Goal: Task Accomplishment & Management: Complete application form

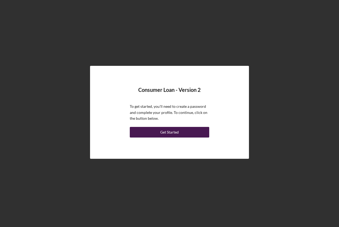
click at [173, 133] on div "Get Started" at bounding box center [169, 132] width 19 height 11
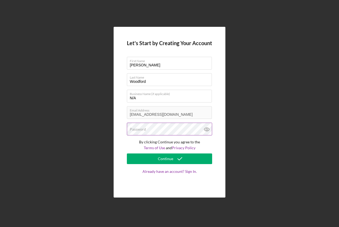
click at [141, 127] on label "Password" at bounding box center [138, 129] width 16 height 4
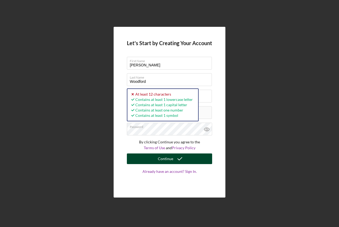
click at [163, 162] on div "Continue" at bounding box center [165, 158] width 15 height 11
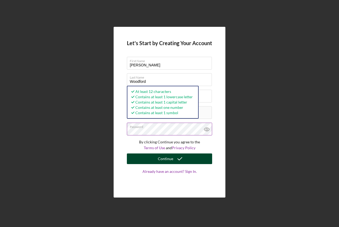
click at [147, 160] on button "Continue" at bounding box center [169, 158] width 85 height 11
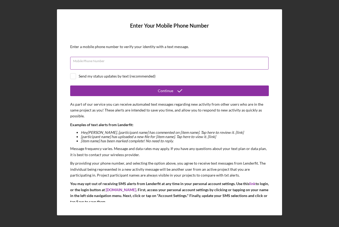
click at [133, 61] on div "Mobile Phone Number" at bounding box center [169, 63] width 199 height 13
type input "[PHONE_NUMBER]"
click at [72, 75] on input "checkbox" at bounding box center [72, 75] width 5 height 5
checkbox input "true"
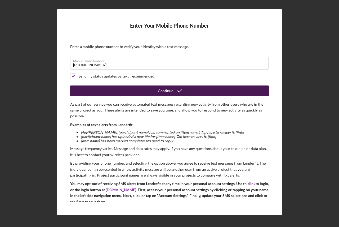
click at [176, 87] on icon "submit" at bounding box center [179, 90] width 13 height 13
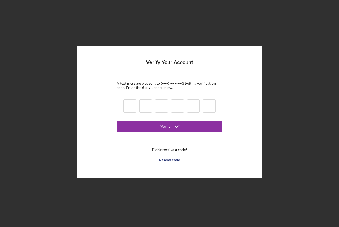
click at [130, 105] on input at bounding box center [129, 105] width 13 height 13
type input "1"
type input "8"
type input "9"
type input "6"
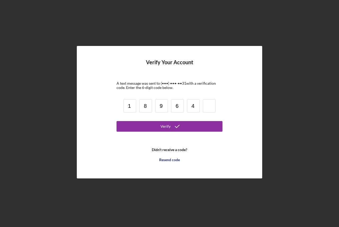
type input "4"
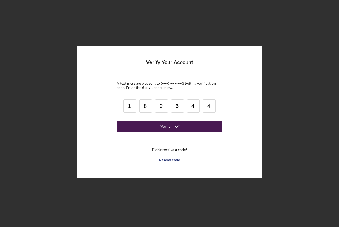
type input "4"
click at [167, 128] on div "Verify" at bounding box center [166, 126] width 10 height 11
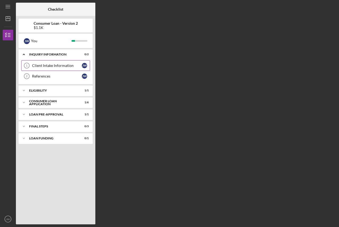
click at [59, 63] on div "Client Intake Information" at bounding box center [57, 65] width 50 height 4
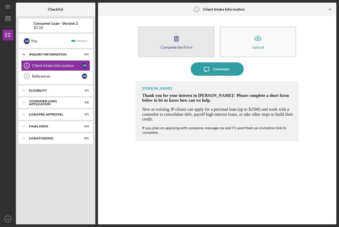
click at [169, 41] on button "Complete the Form Form" at bounding box center [176, 41] width 76 height 30
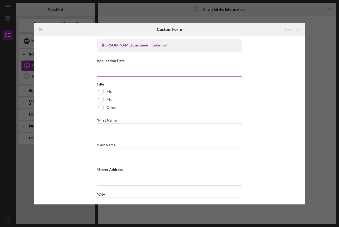
click at [127, 72] on input "Application Date" at bounding box center [170, 70] width 146 height 13
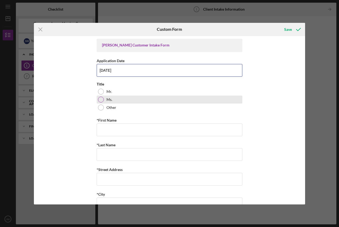
type input "[DATE]"
click at [99, 97] on div at bounding box center [101, 99] width 6 height 6
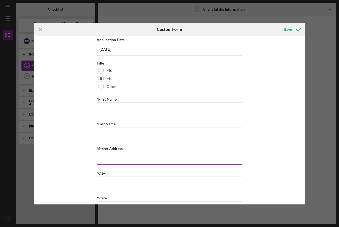
scroll to position [53, 0]
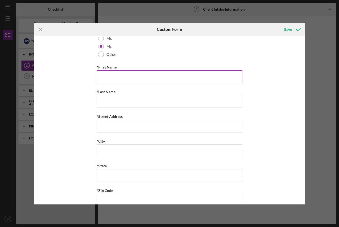
click at [128, 77] on input "*First Name" at bounding box center [170, 76] width 146 height 13
type input "[PERSON_NAME]"
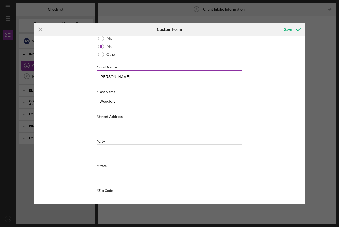
scroll to position [79, 0]
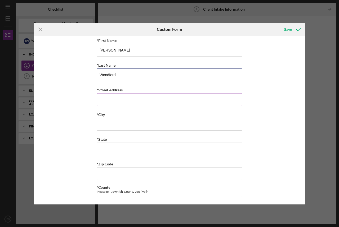
type input "Woodford"
click at [105, 100] on input "*Street Address" at bounding box center [170, 99] width 146 height 13
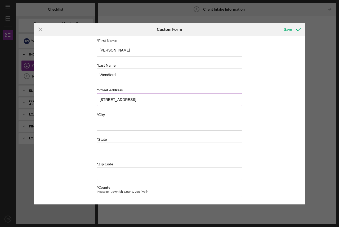
type input "[STREET_ADDRESS]"
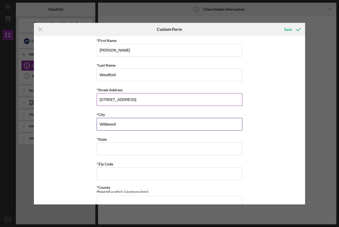
type input "Wildwood"
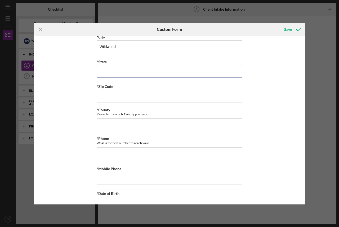
scroll to position [159, 0]
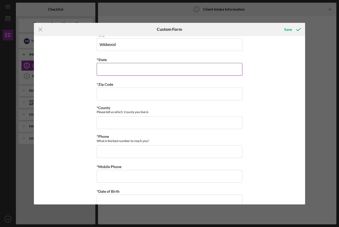
drag, startPoint x: 124, startPoint y: 72, endPoint x: 104, endPoint y: 68, distance: 19.8
click at [104, 68] on input "*State" at bounding box center [170, 69] width 146 height 13
type input "MO"
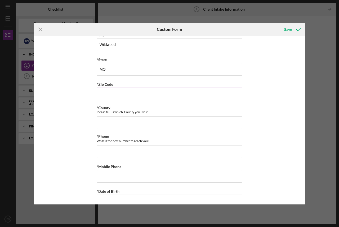
click at [118, 96] on input "*Zip Code" at bounding box center [170, 93] width 146 height 13
click at [116, 95] on input "63,038" at bounding box center [170, 93] width 146 height 13
click at [113, 118] on input "*County" at bounding box center [170, 122] width 146 height 13
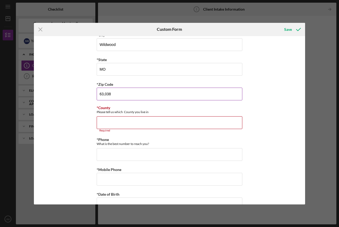
click at [104, 94] on input "63,038" at bounding box center [170, 93] width 146 height 13
type input "63,038"
click at [117, 96] on input "63,038" at bounding box center [170, 93] width 146 height 13
click at [103, 122] on input "*County" at bounding box center [170, 122] width 146 height 13
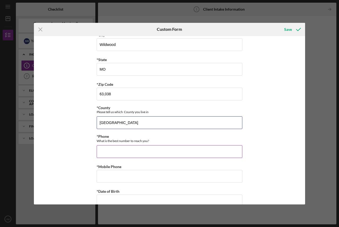
type input "[GEOGRAPHIC_DATA]"
click at [152, 149] on input "*Phone" at bounding box center [170, 151] width 146 height 13
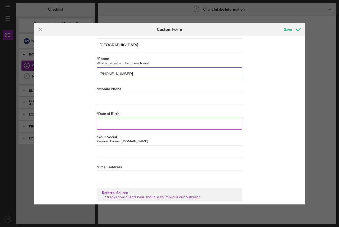
scroll to position [238, 0]
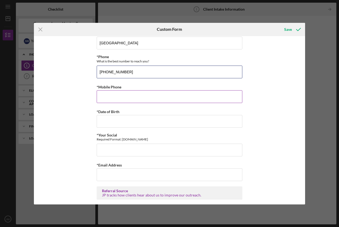
type input "[PHONE_NUMBER]"
click at [136, 98] on input "*Mobile Phone" at bounding box center [170, 96] width 146 height 13
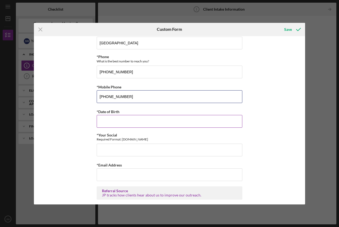
type input "[PHONE_NUMBER]"
click at [125, 127] on input "*Date of Birth" at bounding box center [170, 121] width 146 height 13
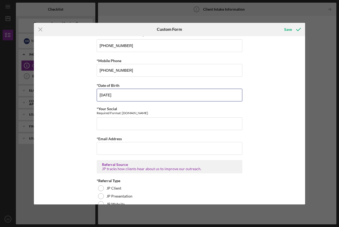
scroll to position [265, 0]
type input "[DATE]"
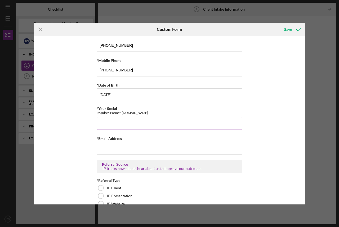
click at [124, 123] on input "*Your Social" at bounding box center [170, 123] width 146 height 13
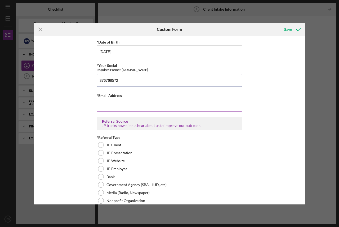
scroll to position [318, 0]
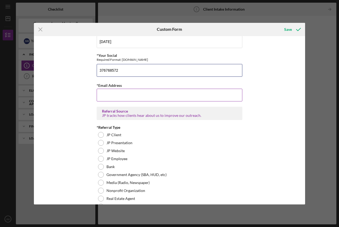
type input "376768572"
click at [126, 95] on input "*Email Address" at bounding box center [170, 94] width 146 height 13
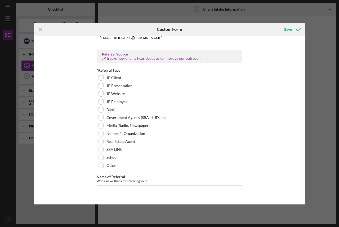
scroll to position [377, 0]
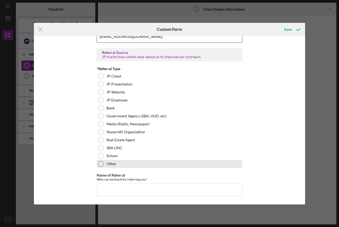
type input "[EMAIL_ADDRESS][DOMAIN_NAME]"
click at [101, 162] on div at bounding box center [101, 164] width 6 height 6
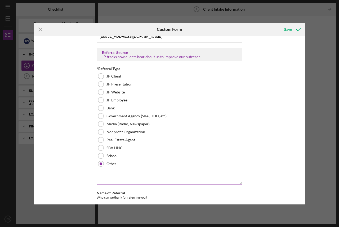
click at [114, 178] on textarea at bounding box center [170, 175] width 146 height 17
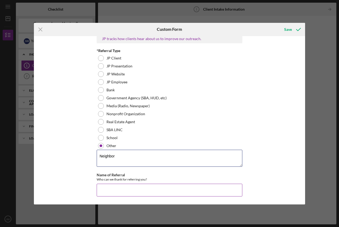
type textarea "Neighbor"
click at [108, 193] on input "Name of Referral" at bounding box center [170, 189] width 146 height 13
type input "[PERSON_NAME]"
click at [279, 24] on button "Save" at bounding box center [292, 29] width 26 height 11
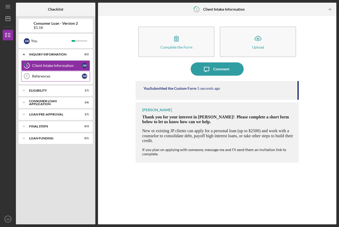
click at [42, 76] on div "References" at bounding box center [57, 76] width 50 height 4
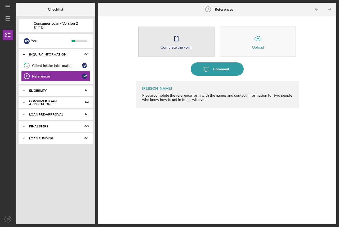
click at [184, 50] on button "Complete the Form Form" at bounding box center [176, 41] width 76 height 30
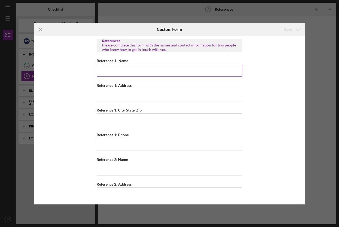
click at [116, 71] on input "Reference 1- Name" at bounding box center [170, 70] width 146 height 13
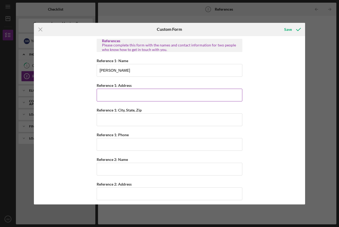
click at [117, 95] on input "Reference 1: Address" at bounding box center [170, 94] width 146 height 13
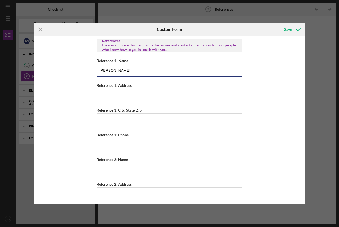
drag, startPoint x: 125, startPoint y: 71, endPoint x: 52, endPoint y: 72, distance: 72.9
click at [52, 72] on div "References Please complete this form with the names and contact information for…" at bounding box center [169, 120] width 271 height 168
type input "[PERSON_NAME]"
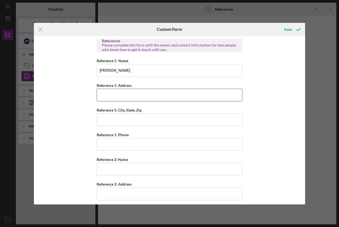
click at [122, 95] on input "Reference 1: Address" at bounding box center [170, 94] width 146 height 13
type input "[STREET_ADDRESS]"
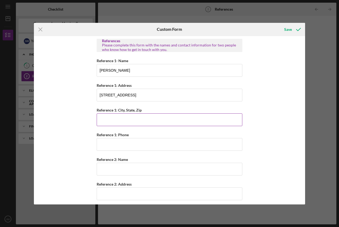
click at [123, 125] on input "Reference 1: City, State, Zip" at bounding box center [170, 119] width 146 height 13
click at [141, 123] on input "St [PERSON_NAME]" at bounding box center [170, 119] width 146 height 13
type input "[GEOGRAPHIC_DATA][PERSON_NAME]"
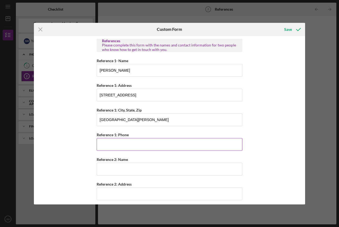
click at [123, 147] on input "Reference 1: Phone" at bounding box center [170, 144] width 146 height 13
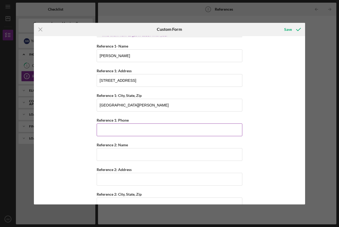
scroll to position [26, 0]
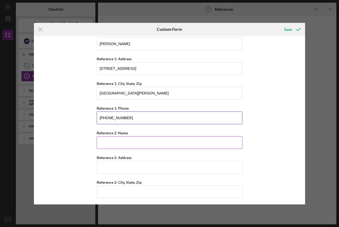
type input "[PHONE_NUMBER]"
click at [126, 141] on input "Reference 2: Name" at bounding box center [170, 142] width 146 height 13
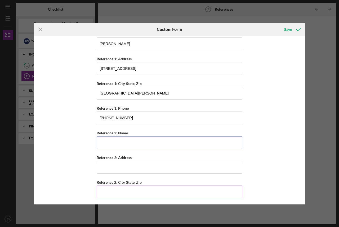
type input "i"
type input "[PERSON_NAME]"
click at [127, 194] on input "Reference 2: City, State, Zip" at bounding box center [170, 191] width 146 height 13
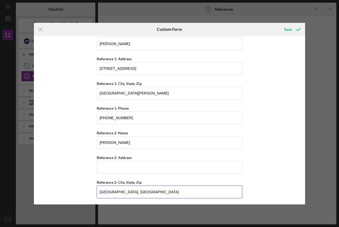
type input "[GEOGRAPHIC_DATA], [GEOGRAPHIC_DATA]"
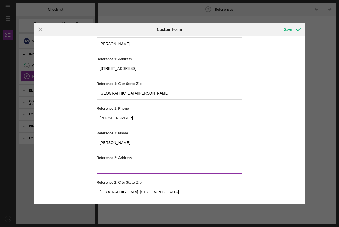
click at [119, 170] on input "Reference 2: Address" at bounding box center [170, 167] width 146 height 13
type input "[STREET_ADDRESS]"
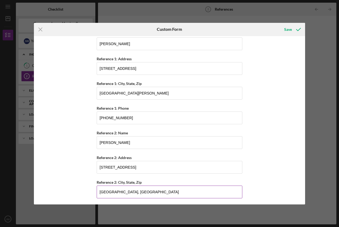
click at [132, 193] on input "[GEOGRAPHIC_DATA], [GEOGRAPHIC_DATA]" at bounding box center [170, 191] width 146 height 13
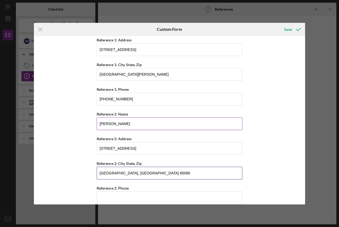
scroll to position [53, 0]
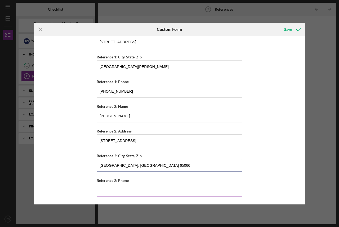
type input "[GEOGRAPHIC_DATA], [GEOGRAPHIC_DATA] 65066"
click at [117, 188] on input "Reference 2: Phone" at bounding box center [170, 189] width 146 height 13
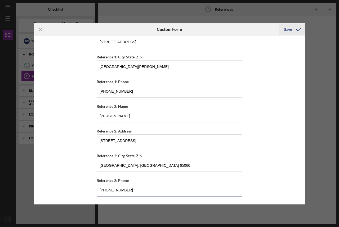
type input "[PHONE_NUMBER]"
click at [294, 30] on icon "submit" at bounding box center [298, 29] width 13 height 13
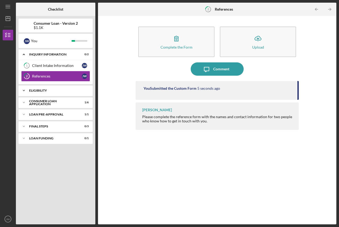
click at [41, 89] on div "Eligibility" at bounding box center [57, 90] width 57 height 3
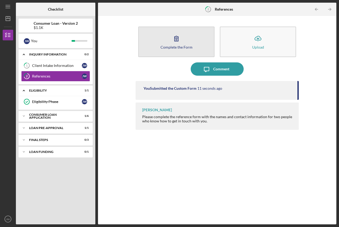
click at [177, 40] on icon "button" at bounding box center [177, 38] width 4 height 5
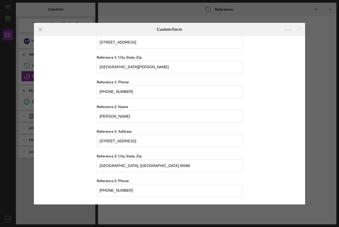
scroll to position [53, 0]
click at [161, 189] on input "[PHONE_NUMBER]" at bounding box center [170, 189] width 146 height 13
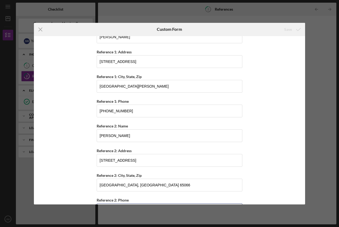
scroll to position [0, 0]
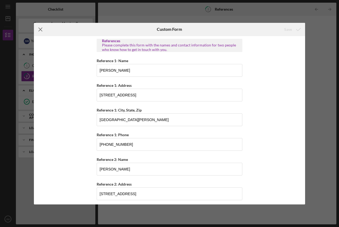
click at [40, 29] on icon "Icon/Menu Close" at bounding box center [40, 29] width 13 height 13
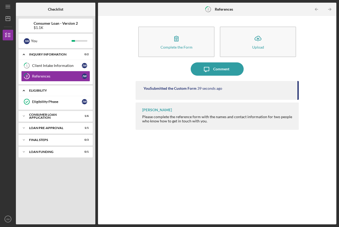
click at [37, 88] on div "Icon/Expander Eligibility 1 / 1" at bounding box center [56, 90] width 74 height 11
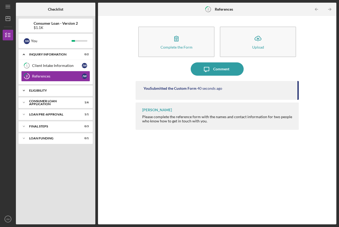
click at [45, 90] on div "Eligibility" at bounding box center [57, 90] width 57 height 3
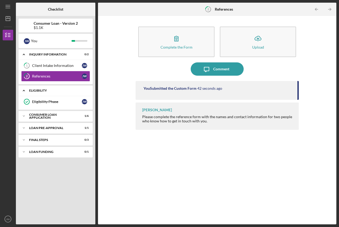
click at [36, 88] on div "Icon/Expander Eligibility 1 / 1" at bounding box center [56, 90] width 74 height 11
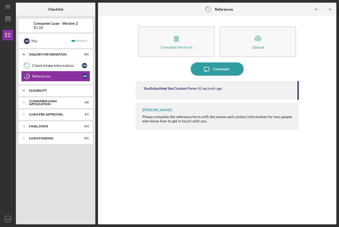
click at [36, 88] on div "Icon/Expander Eligibility 1 / 1" at bounding box center [56, 90] width 74 height 11
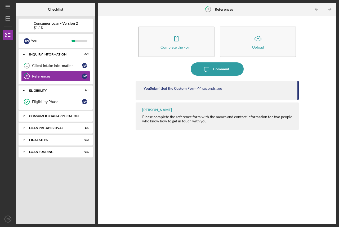
click at [47, 114] on div "Consumer Loan Application" at bounding box center [57, 115] width 57 height 3
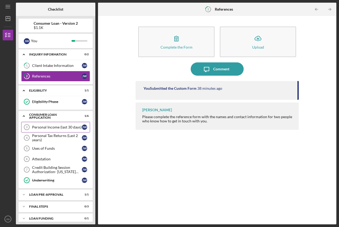
click at [59, 127] on div "Personal Income (last 30 days)" at bounding box center [57, 127] width 50 height 4
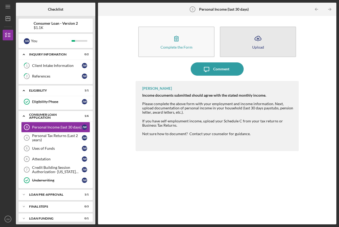
click at [260, 38] on icon "button" at bounding box center [258, 38] width 6 height 4
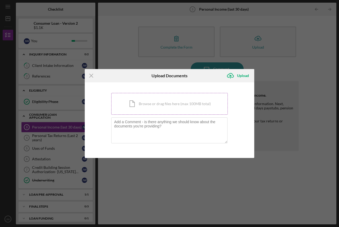
click at [136, 100] on div "Icon/Document Browse or drag files here (max 100MB total) Tap to choose files o…" at bounding box center [169, 104] width 117 height 22
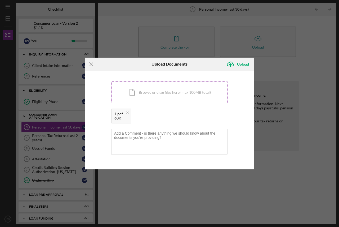
click at [145, 89] on div "Icon/Document Browse or drag files here (max 100MB total) Tap to choose files o…" at bounding box center [169, 92] width 117 height 22
click at [154, 90] on div "Icon/Document Browse or drag files here (max 100MB total) Tap to choose files o…" at bounding box center [169, 92] width 117 height 22
click at [136, 88] on div "Icon/Document Browse or drag files here (max 100MB total) Tap to choose files o…" at bounding box center [169, 92] width 117 height 22
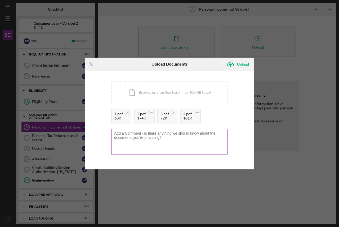
click at [124, 141] on textarea at bounding box center [169, 142] width 116 height 26
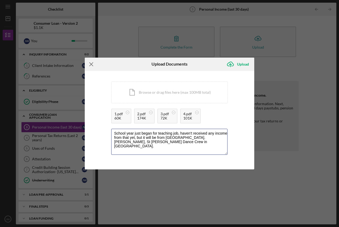
type textarea "School year just began for teaching job, haven't received any income from that …"
click at [91, 62] on icon "Icon/Menu Close" at bounding box center [91, 63] width 13 height 13
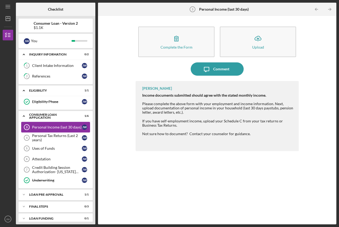
click at [57, 125] on link "Personal Income (last 30 days) 3 Personal Income (last 30 days) [PERSON_NAME]" at bounding box center [55, 127] width 69 height 11
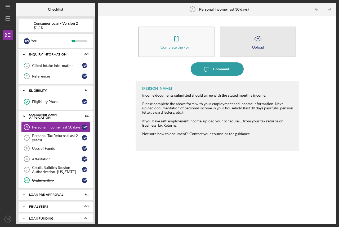
click at [262, 39] on icon "Icon/Upload" at bounding box center [257, 38] width 13 height 13
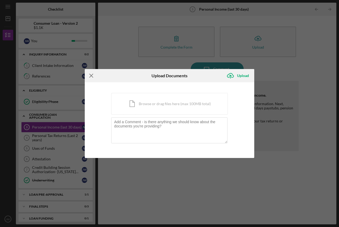
click at [91, 76] on line at bounding box center [91, 75] width 3 height 3
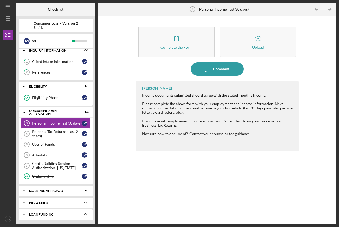
scroll to position [5, 0]
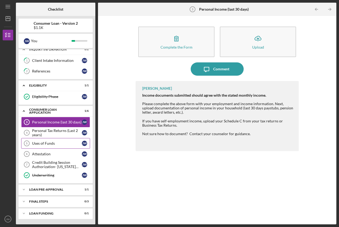
click at [58, 143] on div "Uses of Funds" at bounding box center [57, 143] width 50 height 4
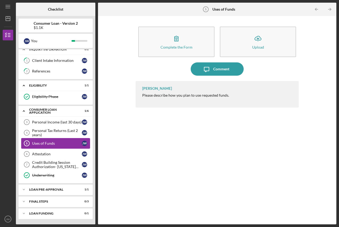
click at [46, 141] on link "Uses of Funds 5 Uses of Funds [PERSON_NAME]" at bounding box center [55, 143] width 69 height 11
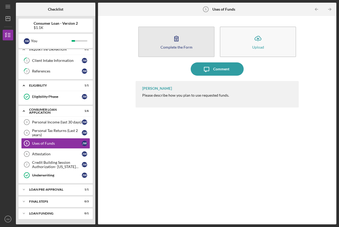
click at [176, 39] on icon "button" at bounding box center [176, 38] width 13 height 13
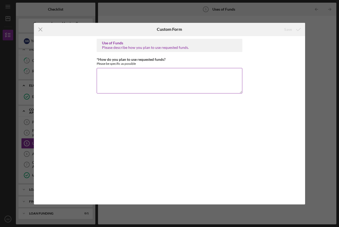
click at [127, 85] on textarea "*How do you plan to use requested funds?" at bounding box center [170, 80] width 146 height 25
type textarea "Sales tax for car"
click at [294, 29] on icon "submit" at bounding box center [298, 29] width 13 height 13
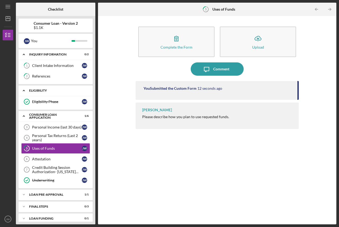
click at [40, 90] on div "Eligibility" at bounding box center [57, 90] width 57 height 3
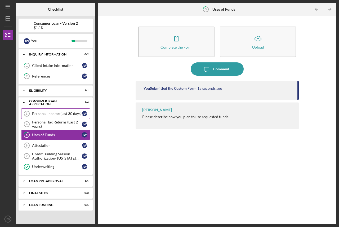
click at [49, 110] on link "Personal Income (last 30 days) 3 Personal Income (last 30 days) [PERSON_NAME]" at bounding box center [55, 113] width 69 height 11
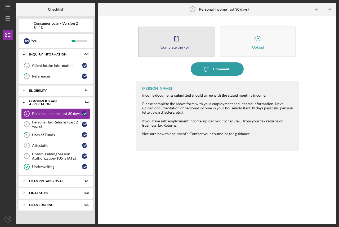
click at [176, 34] on icon "button" at bounding box center [176, 38] width 13 height 13
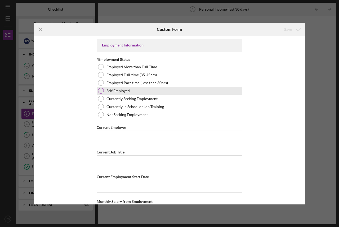
click at [103, 91] on div at bounding box center [101, 91] width 6 height 6
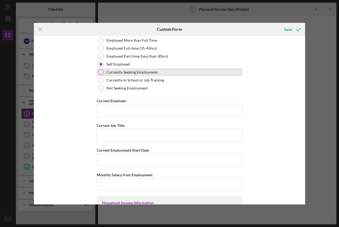
scroll to position [53, 0]
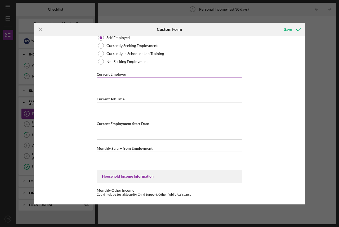
click at [128, 82] on input "Current Employer" at bounding box center [170, 83] width 146 height 13
type input "[PERSON_NAME] Home Services"
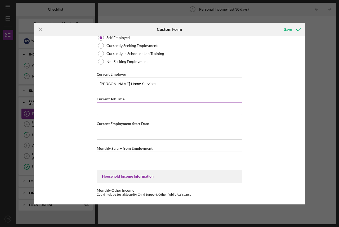
click at [126, 112] on input "Current Job Title" at bounding box center [170, 108] width 146 height 13
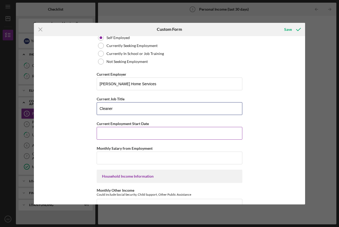
type input "Cleaner"
click at [108, 137] on input "Current Employment Start Date" at bounding box center [170, 133] width 146 height 13
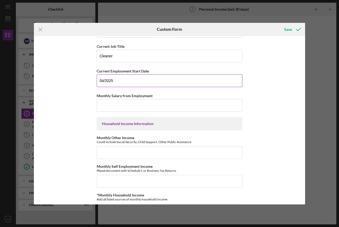
scroll to position [106, 0]
type input "04/2025"
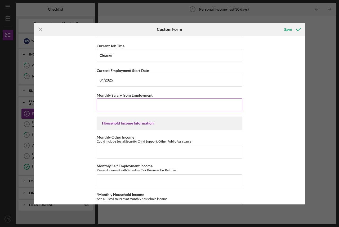
click at [135, 108] on input "Monthly Salary from Employment" at bounding box center [170, 104] width 146 height 13
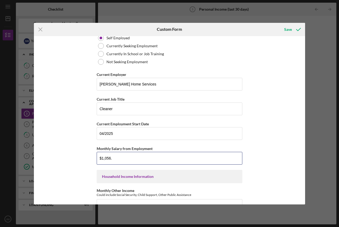
scroll to position [53, 0]
type input "$1,056."
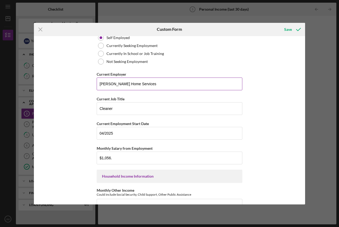
click at [153, 85] on input "[PERSON_NAME] Home Services" at bounding box center [170, 83] width 146 height 13
type input "[PERSON_NAME] Home Services Value Pro"
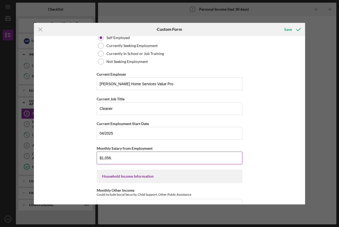
click at [129, 155] on input "$1,056." at bounding box center [170, 157] width 146 height 13
type input "$1,056."
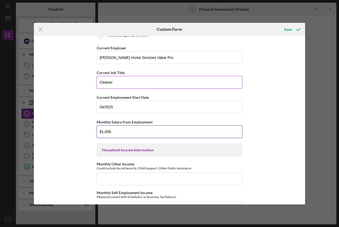
scroll to position [67, 0]
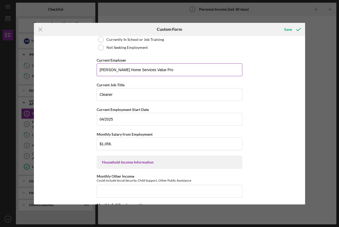
click at [156, 68] on input "[PERSON_NAME] Home Services Value Pro" at bounding box center [170, 69] width 146 height 13
click at [134, 69] on input "[PERSON_NAME] Home Services Value Pro" at bounding box center [170, 69] width 146 height 13
click at [157, 70] on input "[PERSON_NAME] Home Services Value Pro" at bounding box center [170, 69] width 146 height 13
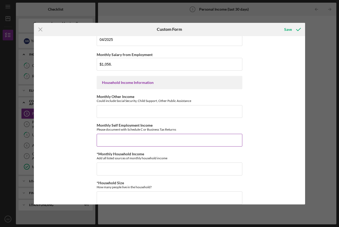
scroll to position [200, 0]
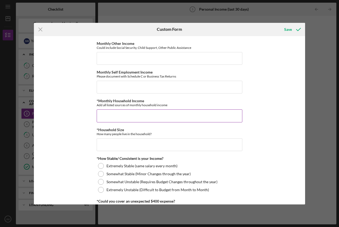
type input "[PERSON_NAME] Home Services Value Pro St [PERSON_NAME] Dance Crew Self"
click at [123, 116] on input "*Monthly Household Income" at bounding box center [170, 115] width 146 height 13
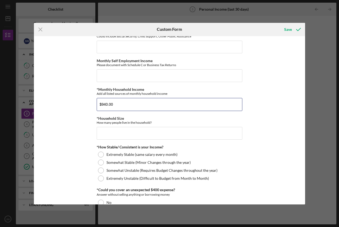
scroll to position [212, 0]
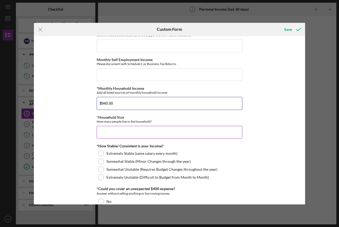
type input "$940.00"
click at [138, 133] on input "*Household Size" at bounding box center [170, 132] width 146 height 13
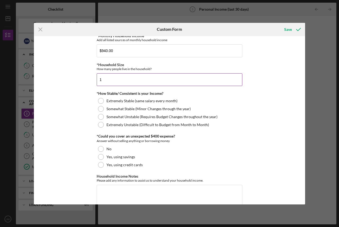
scroll to position [265, 0]
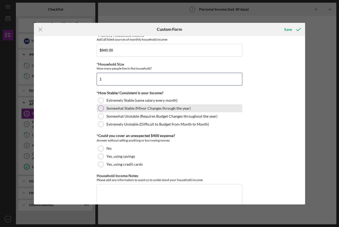
type input "1"
click at [100, 106] on div at bounding box center [101, 108] width 6 height 6
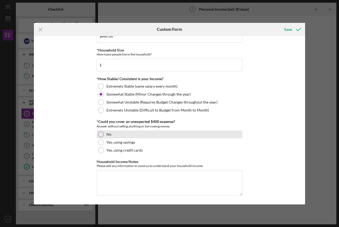
click at [100, 134] on div at bounding box center [101, 134] width 6 height 6
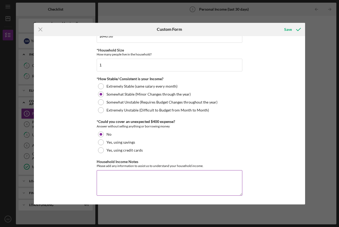
click at [124, 185] on textarea "Household Income Notes" at bounding box center [170, 182] width 146 height 25
click at [121, 176] on textarea "Not included are after school classes" at bounding box center [170, 182] width 146 height 25
click at [185, 177] on textarea "Not included above are after school classes" at bounding box center [170, 182] width 146 height 25
click at [138, 176] on textarea "Not included above are after school classes" at bounding box center [170, 182] width 146 height 25
click at [178, 176] on textarea "Not included above are 2 after school classes" at bounding box center [170, 182] width 146 height 25
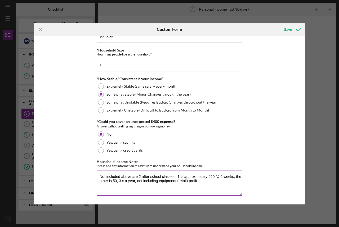
drag, startPoint x: 112, startPoint y: 181, endPoint x: 131, endPoint y: 174, distance: 20.4
click at [112, 180] on textarea "Not included above are 2 after school classes. 1 is approximately 450 @ 6 weeks…" at bounding box center [170, 182] width 146 height 25
click at [210, 183] on textarea "Not included above are 2 after school classes. 1 is approximately 450 @ 6 weeks…" at bounding box center [170, 182] width 146 height 25
type textarea "Not included above are 2 after school classes. 1 is approximately 450 @ 6 weeks…"
click at [291, 29] on div "Save" at bounding box center [288, 29] width 8 height 11
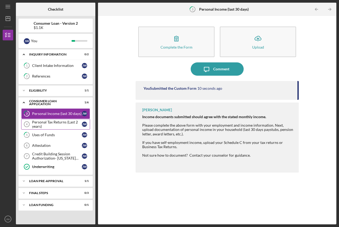
click at [51, 122] on div "Personal Tax Returns (Last 2 years)" at bounding box center [57, 124] width 50 height 8
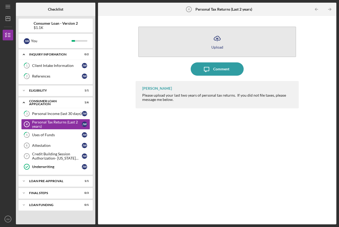
click at [216, 40] on icon "button" at bounding box center [217, 38] width 6 height 4
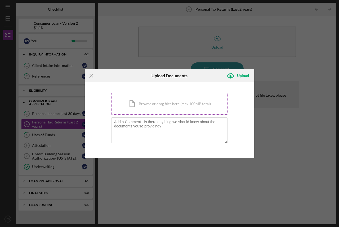
click at [156, 103] on div "Icon/Document Browse or drag files here (max 100MB total) Tap to choose files o…" at bounding box center [169, 104] width 117 height 22
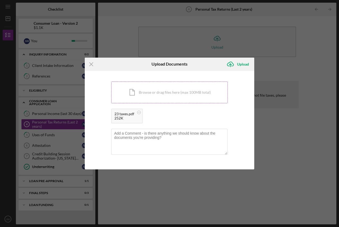
click at [163, 85] on div "Icon/Document Browse or drag files here (max 100MB total) Tap to choose files o…" at bounding box center [169, 92] width 117 height 22
click at [160, 92] on div "Icon/Document Browse or drag files here (max 100MB total) Tap to choose files o…" at bounding box center [169, 92] width 117 height 22
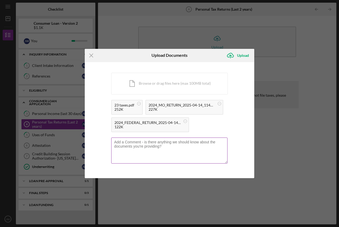
click at [168, 149] on textarea at bounding box center [169, 150] width 116 height 26
click at [90, 54] on icon "Icon/Menu Close" at bounding box center [91, 55] width 13 height 13
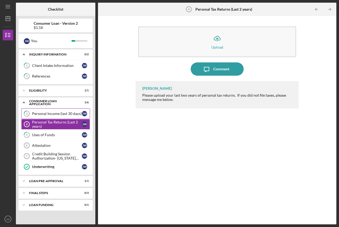
click at [52, 112] on div "Personal Income (last 30 days)" at bounding box center [57, 113] width 50 height 4
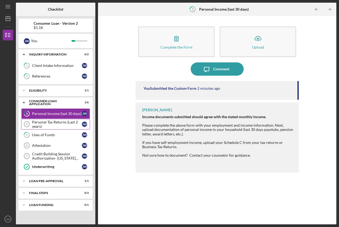
click at [44, 121] on div "Personal Tax Returns (Last 2 years)" at bounding box center [57, 124] width 50 height 8
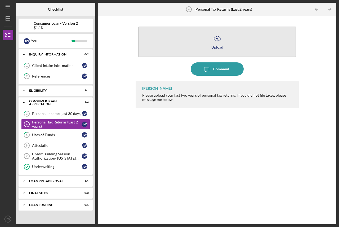
click at [216, 40] on icon "Icon/Upload" at bounding box center [217, 38] width 13 height 13
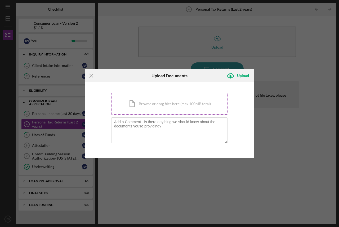
click at [146, 105] on div "Icon/Document Browse or drag files here (max 100MB total) Tap to choose files o…" at bounding box center [169, 104] width 117 height 22
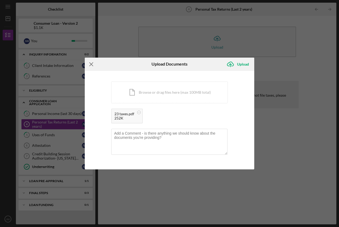
click at [90, 64] on icon "Icon/Menu Close" at bounding box center [91, 63] width 13 height 13
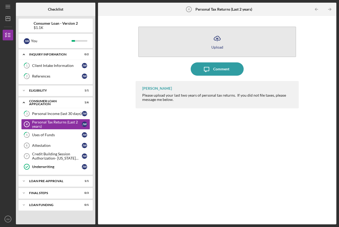
click at [221, 43] on icon "Icon/Upload" at bounding box center [217, 38] width 13 height 13
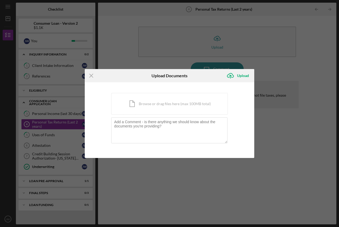
click at [299, 50] on div "Icon/Menu Close Upload Documents Icon/Upload Upload You're uploading documents …" at bounding box center [169, 113] width 339 height 227
click at [91, 73] on icon "Icon/Menu Close" at bounding box center [91, 75] width 13 height 13
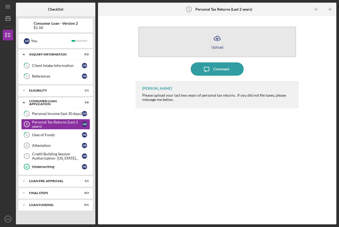
click at [220, 38] on icon "Icon/Upload" at bounding box center [217, 38] width 13 height 13
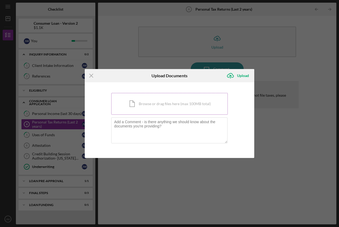
click at [166, 106] on div "Icon/Document Browse or drag files here (max 100MB total) Tap to choose files o…" at bounding box center [169, 104] width 117 height 22
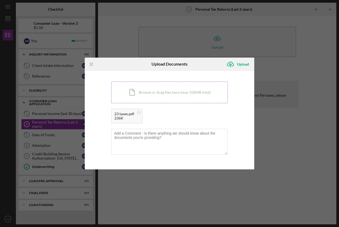
click at [150, 92] on div "Icon/Document Browse or drag files here (max 100MB total) Tap to choose files o…" at bounding box center [169, 92] width 117 height 22
click at [162, 93] on div "Icon/Document Browse or drag files here (max 100MB total) Tap to choose files o…" at bounding box center [169, 92] width 117 height 22
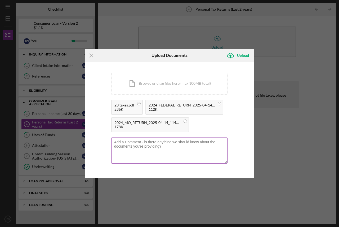
click at [170, 152] on textarea at bounding box center [169, 150] width 116 height 26
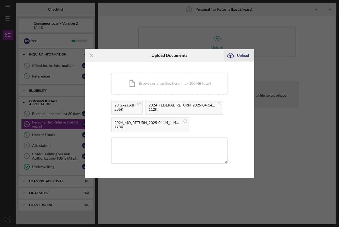
click at [242, 54] on div "Upload" at bounding box center [243, 55] width 12 height 11
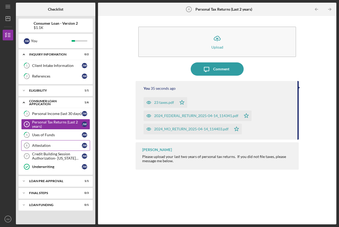
click at [50, 144] on div "Attestation" at bounding box center [57, 145] width 50 height 4
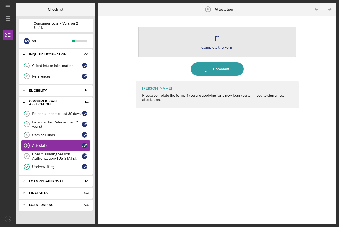
click at [206, 41] on button "Complete the Form Form" at bounding box center [217, 41] width 158 height 30
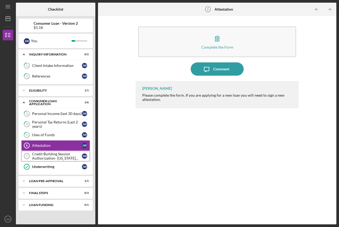
click at [58, 154] on div "Credit Building Session Authorization- [US_STATE] Only" at bounding box center [57, 156] width 50 height 8
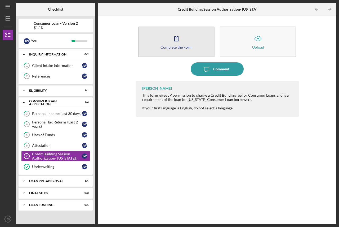
click at [181, 41] on icon "button" at bounding box center [176, 38] width 13 height 13
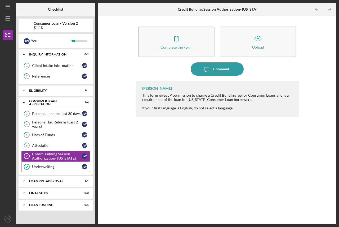
click at [42, 166] on div "Underwriting" at bounding box center [57, 166] width 50 height 4
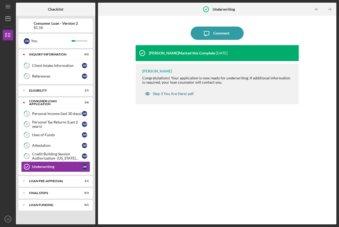
click at [171, 92] on div "Step 3 You Are Here!.pdf" at bounding box center [173, 93] width 41 height 4
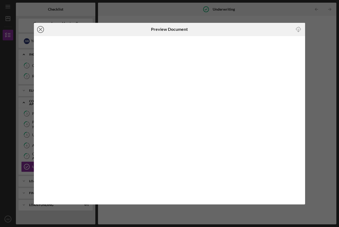
click at [40, 27] on icon "Icon/Close" at bounding box center [40, 29] width 13 height 13
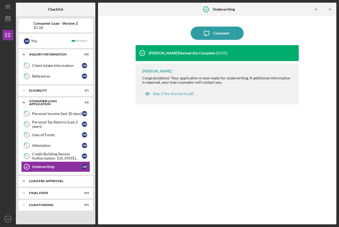
click at [47, 179] on div "Loan Pre-Approval" at bounding box center [57, 180] width 57 height 3
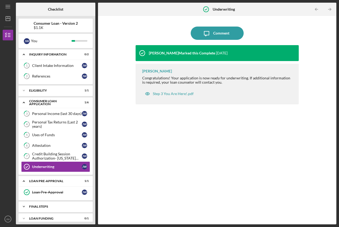
click at [41, 206] on div "FINAL STEPS" at bounding box center [57, 206] width 57 height 3
click at [38, 206] on div "FINAL STEPS" at bounding box center [57, 206] width 57 height 3
click at [50, 64] on div "Client Intake Information" at bounding box center [57, 65] width 50 height 4
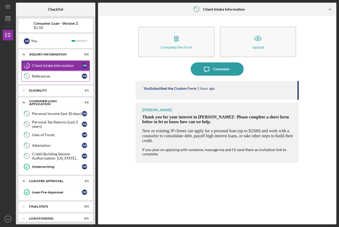
click at [45, 75] on div "References" at bounding box center [57, 76] width 50 height 4
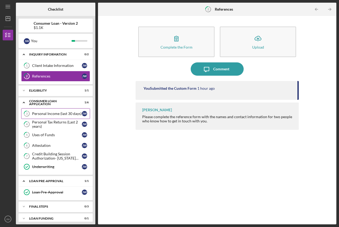
click at [51, 113] on div "Personal Income (last 30 days)" at bounding box center [57, 113] width 50 height 4
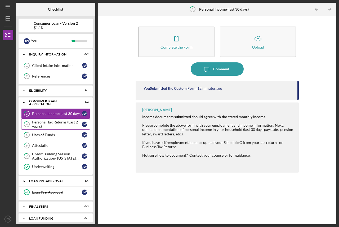
click at [45, 123] on div "Personal Tax Returns (Last 2 years)" at bounding box center [57, 124] width 50 height 8
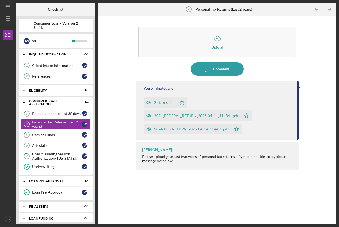
click at [43, 134] on div "Uses of Funds" at bounding box center [57, 134] width 50 height 4
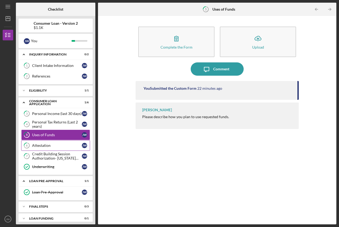
click at [38, 144] on div "Attestation" at bounding box center [57, 145] width 50 height 4
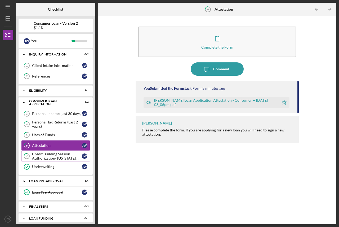
click at [42, 154] on div "Credit Building Session Authorization- [US_STATE] Only" at bounding box center [57, 156] width 50 height 8
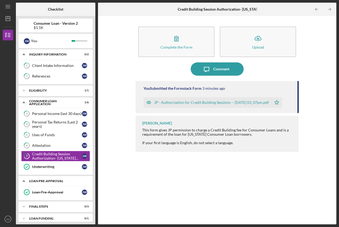
scroll to position [5, 0]
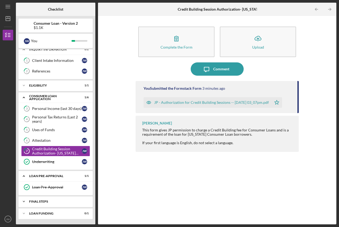
click at [51, 199] on div "Icon/Expander FINAL STEPS 0 / 3" at bounding box center [56, 201] width 74 height 11
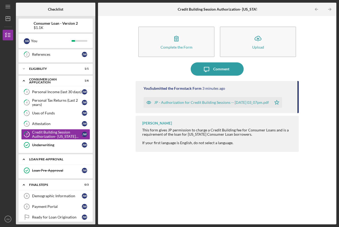
scroll to position [40, 0]
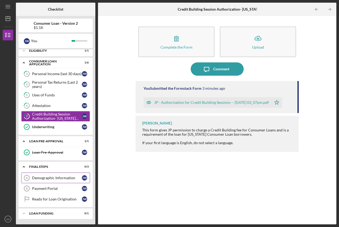
click at [56, 173] on link "Demographic Information 8 Demographic Information [PERSON_NAME]" at bounding box center [55, 177] width 69 height 11
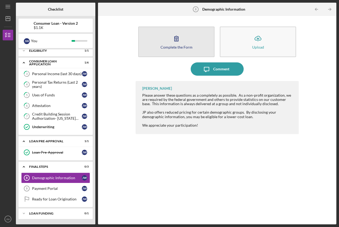
click at [175, 35] on icon "button" at bounding box center [176, 38] width 13 height 13
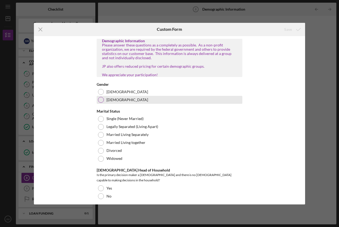
click at [101, 103] on div at bounding box center [101, 100] width 6 height 6
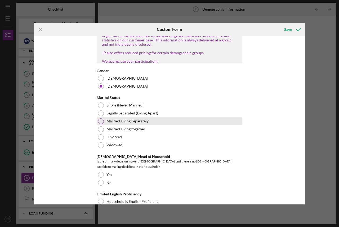
scroll to position [26, 0]
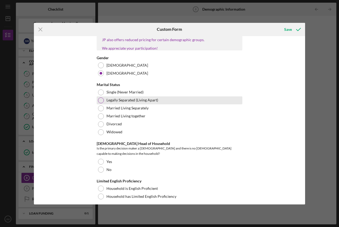
drag, startPoint x: 99, startPoint y: 95, endPoint x: 204, endPoint y: 106, distance: 105.5
click at [99, 95] on div at bounding box center [101, 92] width 6 height 6
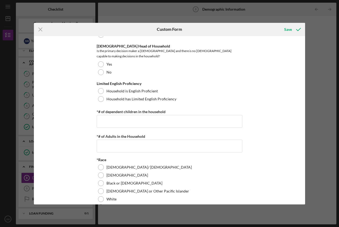
scroll to position [132, 0]
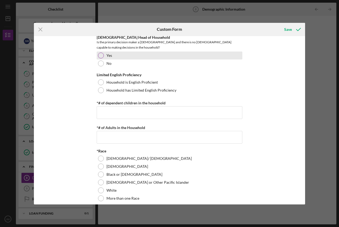
click at [99, 53] on div at bounding box center [101, 55] width 6 height 6
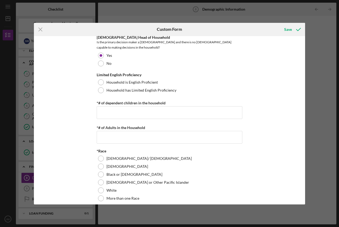
scroll to position [159, 0]
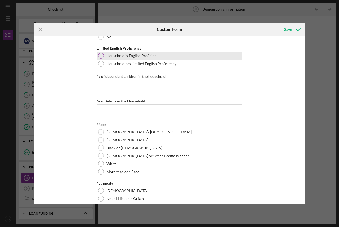
click at [99, 54] on div at bounding box center [101, 56] width 6 height 6
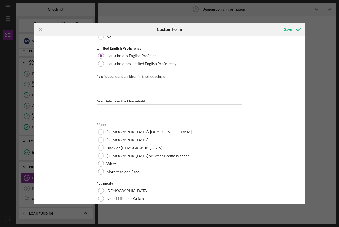
click at [163, 85] on input "*# of dependent children in the household" at bounding box center [170, 85] width 146 height 13
type input "0"
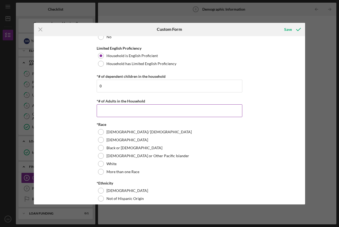
click at [150, 110] on input "*# of Adults in the Household" at bounding box center [170, 110] width 146 height 13
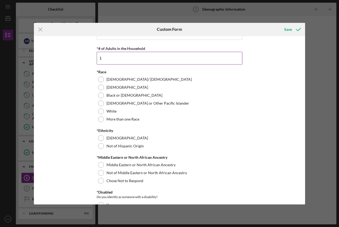
scroll to position [212, 0]
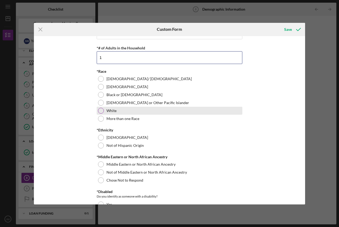
type input "1"
click at [98, 108] on div at bounding box center [101, 111] width 6 height 6
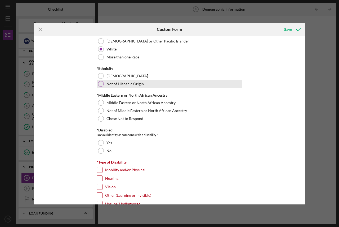
scroll to position [265, 0]
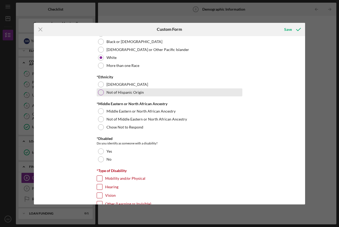
click at [100, 91] on div at bounding box center [101, 92] width 6 height 6
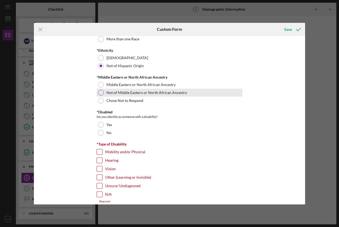
click at [100, 90] on div at bounding box center [101, 93] width 6 height 6
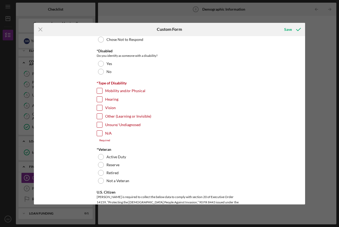
scroll to position [344, 0]
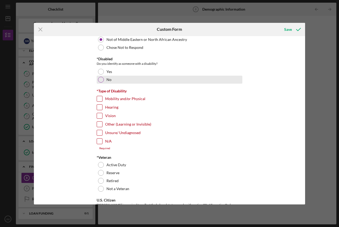
click at [100, 77] on div at bounding box center [101, 80] width 6 height 6
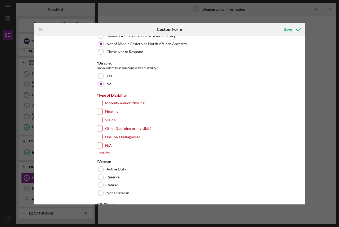
scroll to position [371, 0]
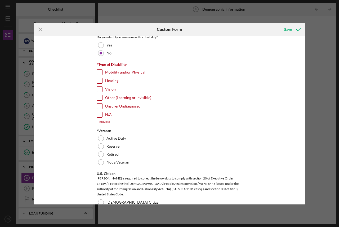
click at [97, 114] on input "N/A" at bounding box center [99, 114] width 5 height 5
checkbox input "true"
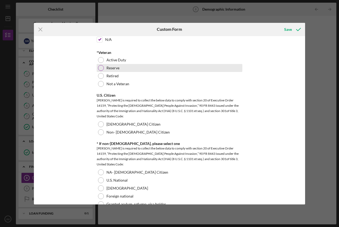
scroll to position [450, 0]
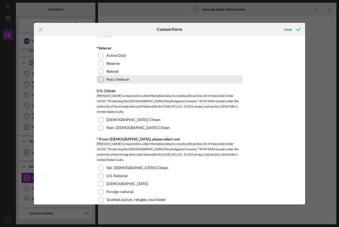
click at [97, 76] on div "Not a Veteran" at bounding box center [170, 79] width 146 height 8
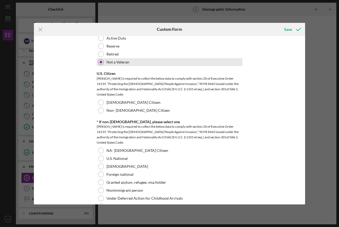
scroll to position [477, 0]
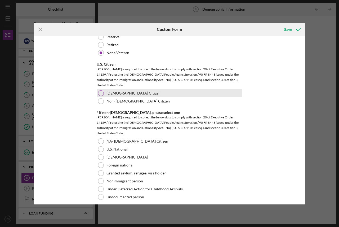
click at [101, 90] on div at bounding box center [101, 93] width 6 height 6
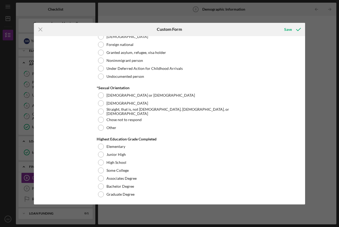
scroll to position [609, 0]
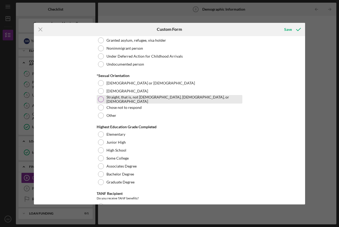
click at [99, 96] on div at bounding box center [101, 99] width 6 height 6
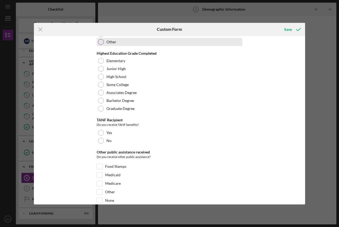
scroll to position [689, 0]
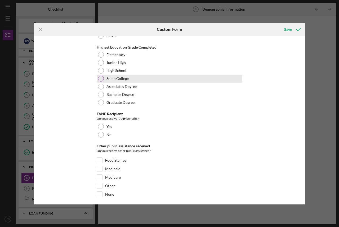
click at [99, 76] on div at bounding box center [101, 79] width 6 height 6
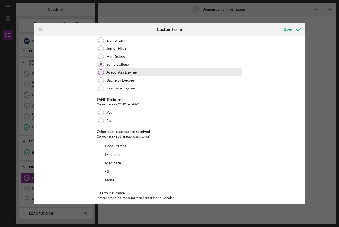
scroll to position [715, 0]
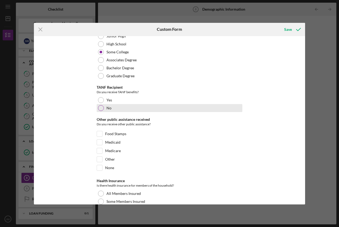
click at [101, 105] on div at bounding box center [101, 108] width 6 height 6
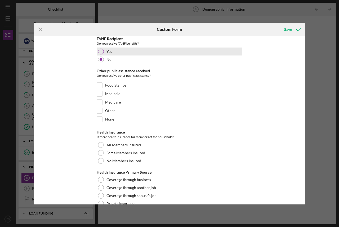
scroll to position [768, 0]
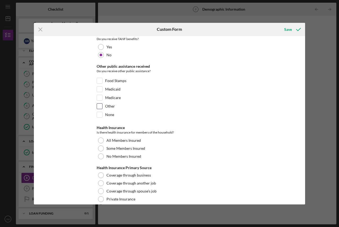
click at [99, 103] on input "Other" at bounding box center [99, 105] width 5 height 5
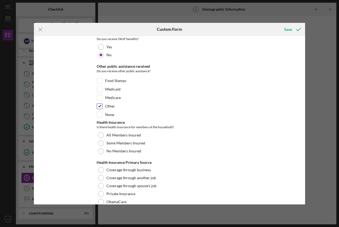
click at [100, 103] on input "Other" at bounding box center [99, 105] width 5 height 5
checkbox input "false"
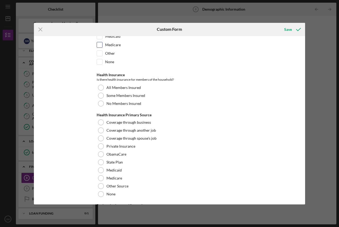
scroll to position [821, 0]
click at [100, 100] on div at bounding box center [101, 103] width 6 height 6
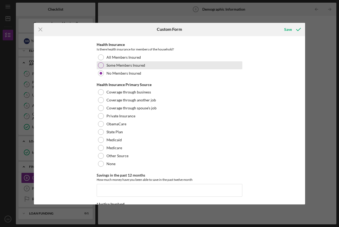
scroll to position [874, 0]
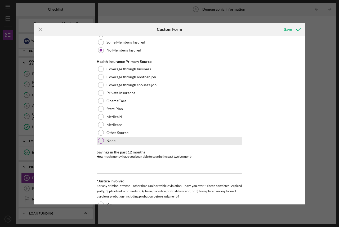
click at [98, 138] on div at bounding box center [101, 141] width 6 height 6
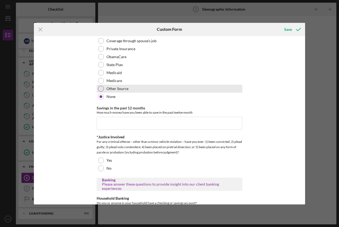
scroll to position [927, 0]
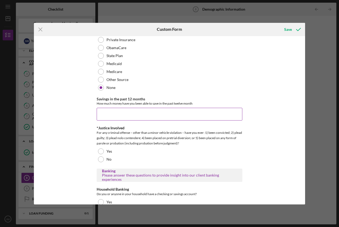
click at [109, 116] on input "Savings in the past 12 months" at bounding box center [170, 114] width 146 height 13
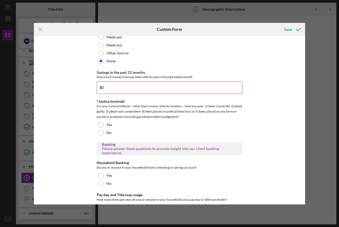
scroll to position [980, 0]
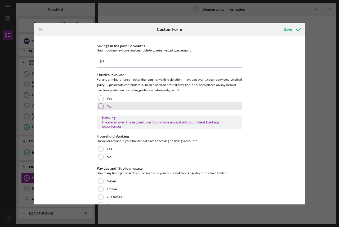
type input "$0"
click at [101, 104] on div at bounding box center [101, 106] width 6 height 6
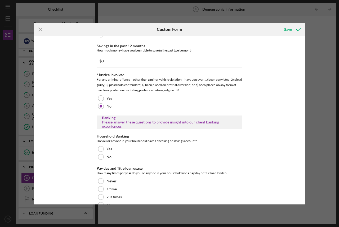
scroll to position [991, 0]
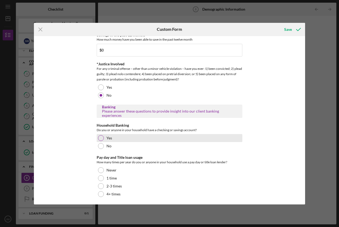
click at [99, 135] on div at bounding box center [101, 138] width 6 height 6
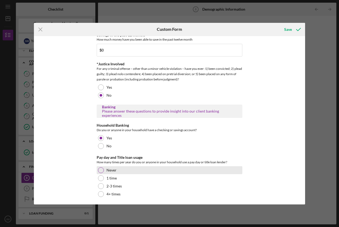
click at [101, 167] on div at bounding box center [101, 170] width 6 height 6
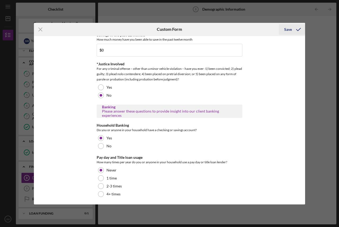
click at [289, 27] on div "Save" at bounding box center [288, 29] width 8 height 11
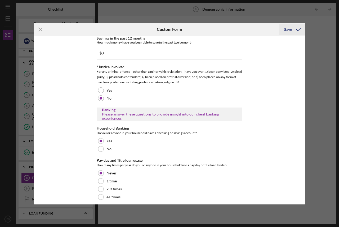
scroll to position [994, 0]
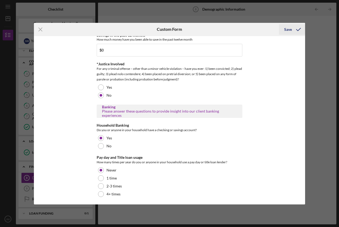
click at [291, 29] on div "Save" at bounding box center [288, 29] width 8 height 11
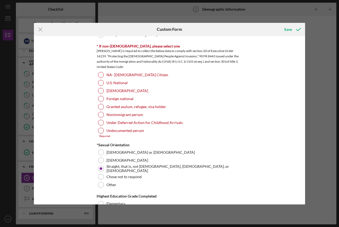
scroll to position [544, 0]
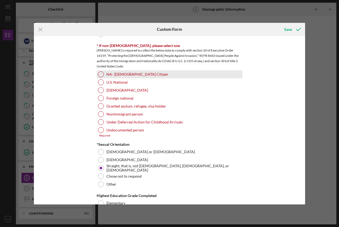
click at [101, 71] on div at bounding box center [101, 74] width 6 height 6
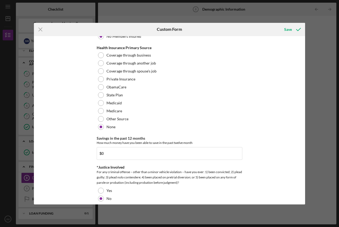
scroll to position [991, 0]
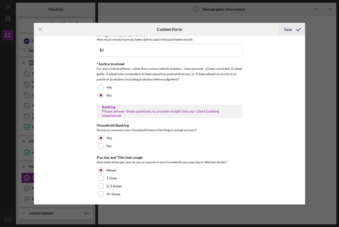
click at [296, 27] on icon "submit" at bounding box center [298, 29] width 13 height 13
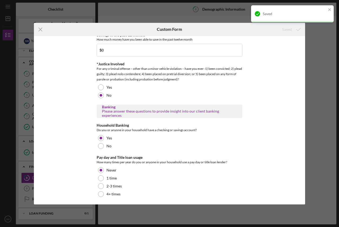
click at [296, 27] on div "Saved" at bounding box center [292, 15] width 85 height 23
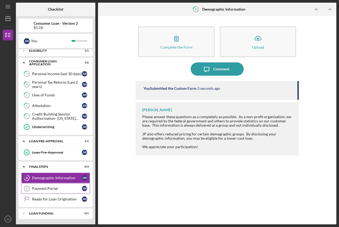
click at [46, 188] on div "Payment Portal" at bounding box center [57, 188] width 50 height 4
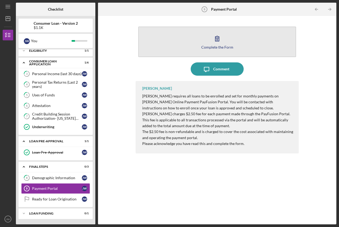
click at [222, 47] on div "Complete the Form" at bounding box center [217, 47] width 32 height 4
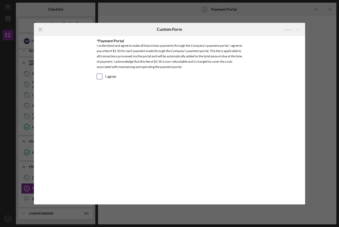
click at [99, 76] on input "I agree" at bounding box center [99, 76] width 5 height 5
checkbox input "true"
click at [296, 28] on icon "submit" at bounding box center [298, 29] width 13 height 13
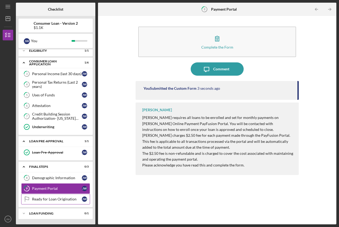
click at [59, 198] on div "Ready for Loan Origination" at bounding box center [57, 199] width 50 height 4
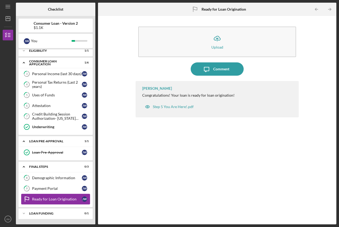
click at [38, 198] on div "Ready for Loan Origination" at bounding box center [57, 199] width 50 height 4
click at [50, 213] on div "Loan Funding" at bounding box center [57, 212] width 57 height 3
click at [32, 213] on div "Loan Funding" at bounding box center [57, 212] width 57 height 3
click at [46, 197] on div "Ready for Loan Origination" at bounding box center [57, 199] width 50 height 4
click at [180, 104] on div "Step 5 You Are Here!.pdf" at bounding box center [173, 106] width 41 height 4
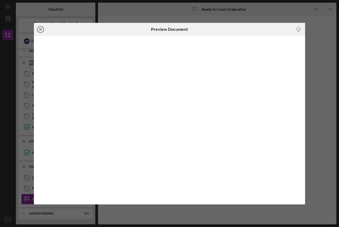
click at [41, 28] on icon "Icon/Close" at bounding box center [40, 29] width 13 height 13
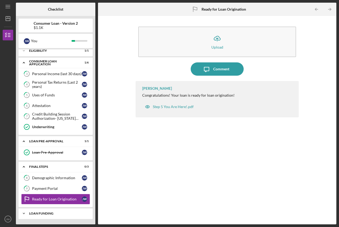
click at [43, 211] on div "Loan Funding" at bounding box center [57, 212] width 57 height 3
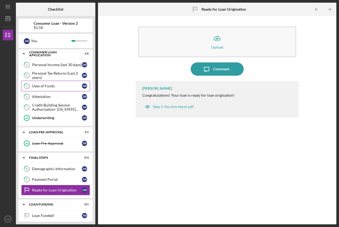
scroll to position [53, 0]
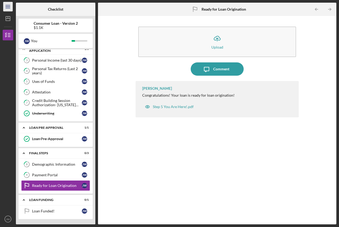
click at [6, 6] on icon "Icon/Menu" at bounding box center [8, 7] width 12 height 12
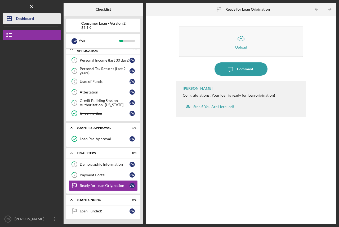
click at [25, 16] on div "Dashboard" at bounding box center [25, 19] width 18 height 12
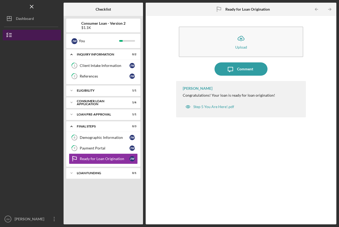
click at [8, 33] on polyline "button" at bounding box center [7, 33] width 1 height 1
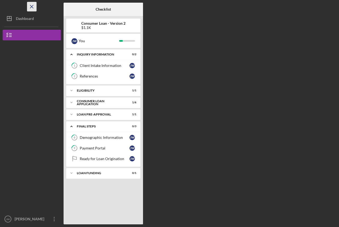
click at [32, 4] on icon "Icon/Menu Close" at bounding box center [32, 7] width 12 height 12
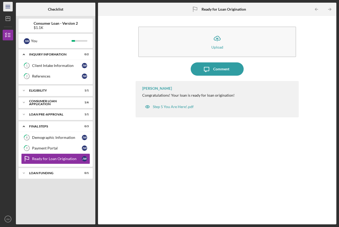
click at [3, 5] on icon "Icon/Menu" at bounding box center [8, 7] width 12 height 12
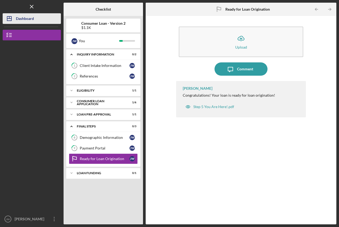
click at [29, 16] on div "Dashboard" at bounding box center [25, 19] width 18 height 12
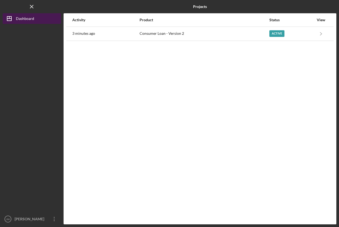
click at [16, 16] on div "Dashboard" at bounding box center [25, 19] width 18 height 12
drag, startPoint x: 15, startPoint y: 0, endPoint x: 141, endPoint y: 103, distance: 162.5
click at [141, 103] on div "Activity Product Status View 4 minutes ago Consumer Loan - Version 2 Active Ico…" at bounding box center [200, 118] width 273 height 211
click at [30, 5] on icon "Icon/Menu Close" at bounding box center [32, 7] width 12 height 12
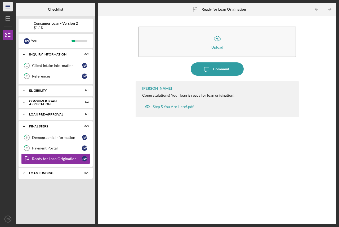
click at [9, 6] on icon "Icon/Menu" at bounding box center [8, 7] width 12 height 12
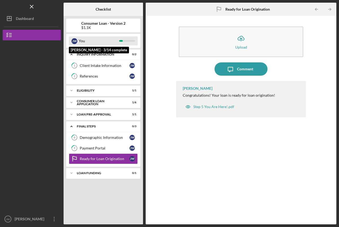
click at [83, 39] on div "You" at bounding box center [99, 40] width 41 height 9
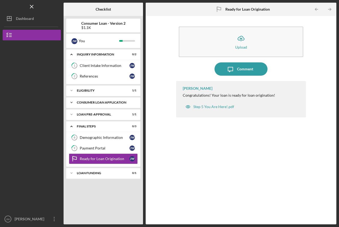
click at [94, 101] on div "Consumer Loan Application" at bounding box center [105, 102] width 57 height 3
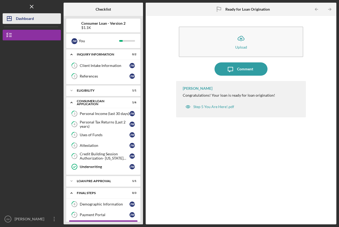
click at [11, 17] on icon "Icon/Dashboard" at bounding box center [9, 18] width 13 height 13
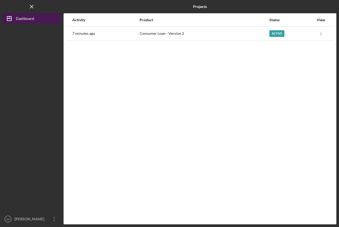
click at [25, 17] on div "Dashboard" at bounding box center [25, 19] width 18 height 12
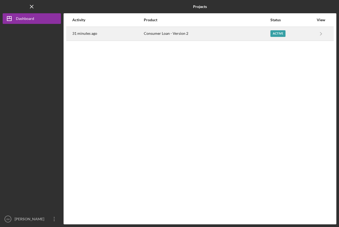
click at [273, 32] on div "Active" at bounding box center [278, 33] width 15 height 7
